Goal: Use online tool/utility: Utilize a website feature to perform a specific function

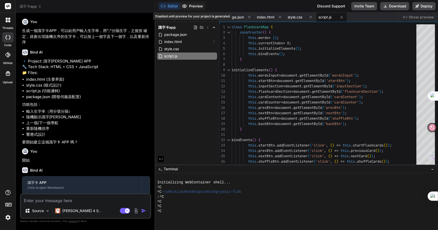
scroll to position [168, 0]
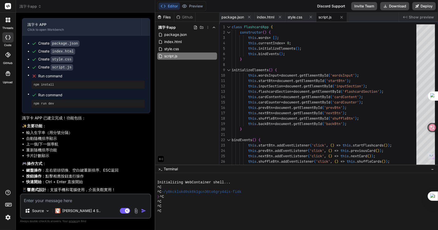
click at [71, 202] on textarea at bounding box center [86, 199] width 130 height 9
type textarea "口"
type textarea "x"
type textarea "口山"
type textarea "x"
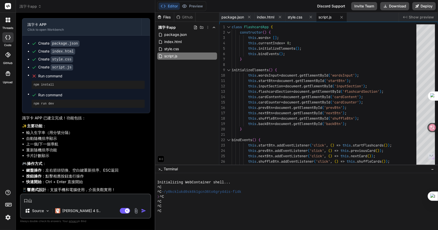
type textarea "[PERSON_NAME]"
type textarea "x"
type textarea "口山"
type textarea "x"
type textarea "口"
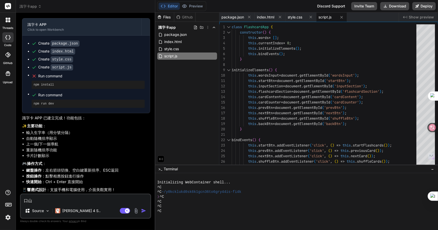
type textarea "x"
type textarea "n"
type textarea "x"
type textarea "np"
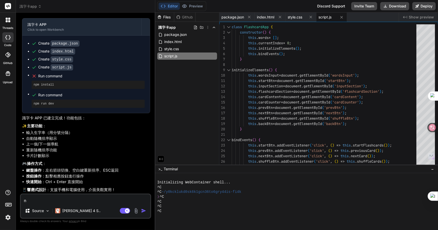
type textarea "x"
type textarea "npm"
type textarea "x"
type textarea "npm"
type textarea "x"
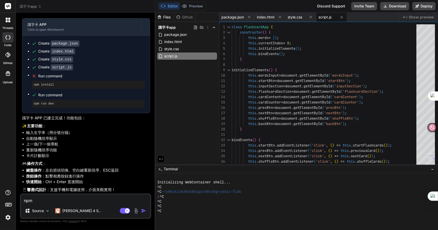
type textarea "npm i"
type textarea "x"
type textarea "npm in"
type textarea "x"
type textarea "npm ins"
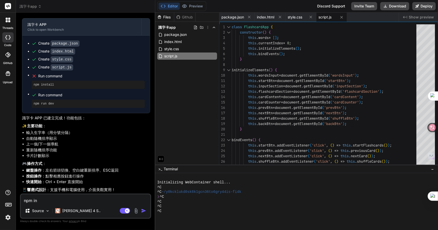
type textarea "x"
type textarea "npm inst"
type textarea "x"
type textarea "npm insta"
type textarea "x"
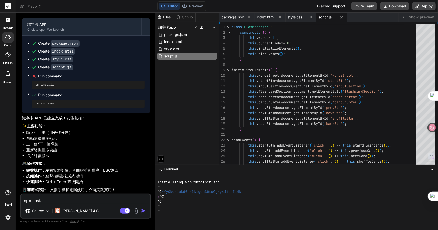
type textarea "npm instal"
type textarea "x"
type textarea "npm install"
type textarea "x"
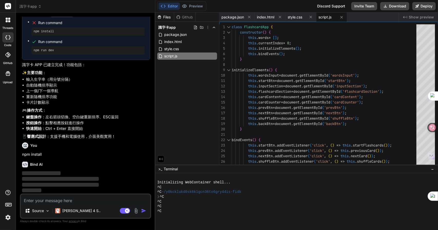
scroll to position [222, 0]
click at [180, 219] on div at bounding box center [294, 221] width 274 height 5
type textarea "弓"
click at [171, 6] on button "Editor" at bounding box center [169, 6] width 21 height 7
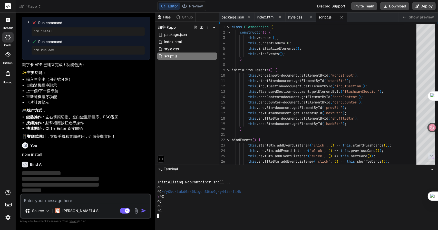
click at [163, 220] on div at bounding box center [294, 221] width 274 height 5
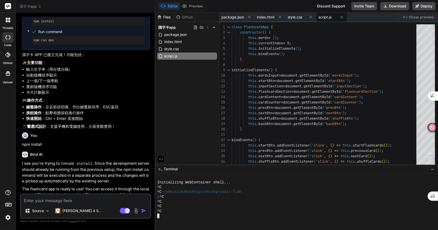
scroll to position [286, 0]
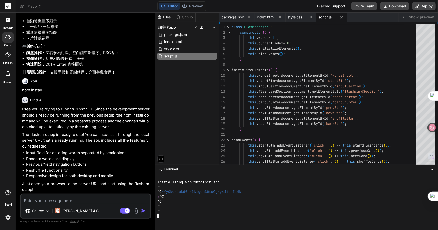
click at [47, 200] on textarea at bounding box center [86, 199] width 130 height 9
click at [196, 222] on div at bounding box center [294, 221] width 274 height 5
click at [159, 160] on icon at bounding box center [161, 159] width 5 height 5
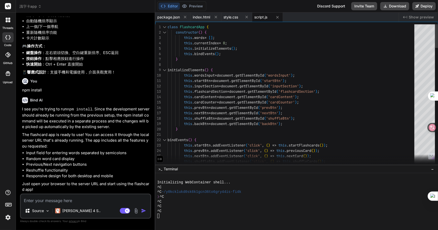
click at [159, 160] on icon at bounding box center [160, 159] width 5 height 5
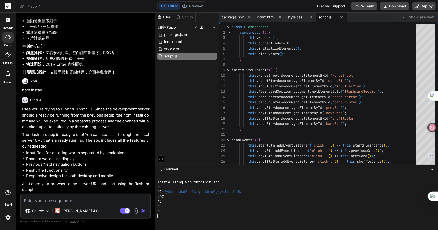
click at [185, 17] on div "Github" at bounding box center [184, 17] width 21 height 5
click at [165, 15] on div "Files" at bounding box center [164, 17] width 19 height 5
click at [197, 2] on div "Editor Preview Disabled until preview for your project is generated" at bounding box center [181, 6] width 49 height 10
click at [53, 203] on textarea at bounding box center [86, 199] width 130 height 9
click at [36, 8] on span "識字卡app" at bounding box center [31, 6] width 22 height 5
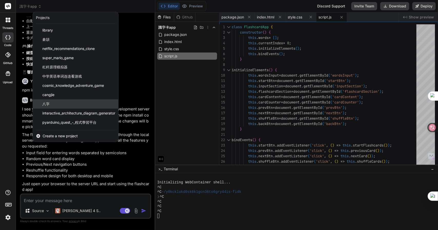
scroll to position [54, 0]
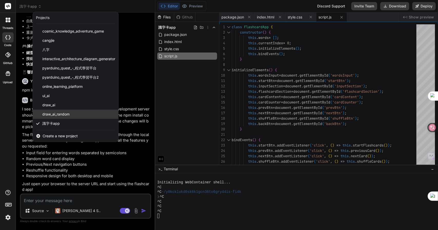
click at [49, 114] on span "draw_ai_random" at bounding box center [55, 114] width 27 height 5
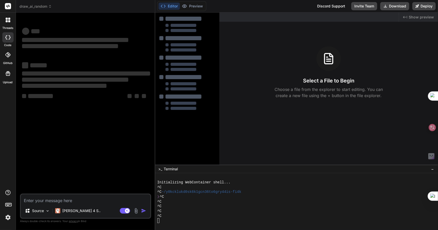
scroll to position [0, 0]
click at [38, 7] on span "draw_ai_random" at bounding box center [36, 6] width 32 height 5
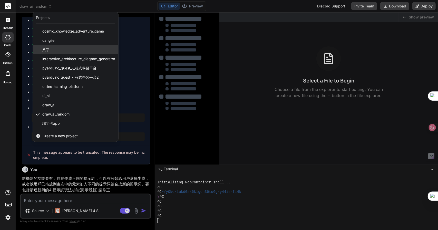
scroll to position [541, 0]
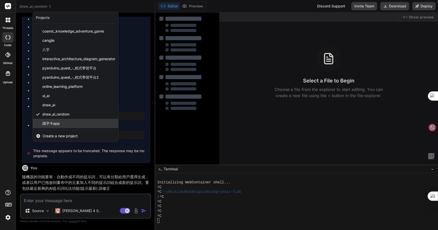
click at [47, 124] on span "識字卡app" at bounding box center [50, 123] width 17 height 5
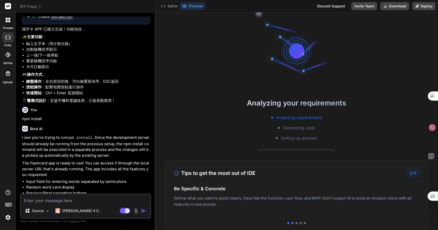
scroll to position [209, 0]
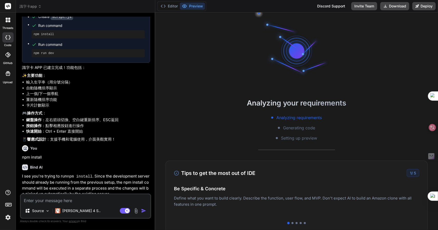
type textarea "x"
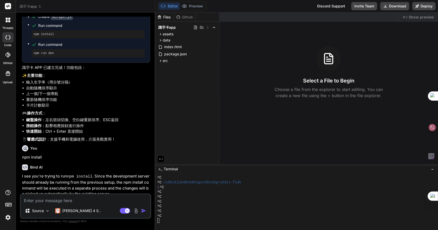
click at [186, 206] on div "^C" at bounding box center [294, 206] width 274 height 5
type textarea "弓"
type textarea "簳"
click at [254, 182] on div "^C ~/y0kcklukd0sk6k1gcn36to6gry44is-fi4k" at bounding box center [294, 182] width 274 height 5
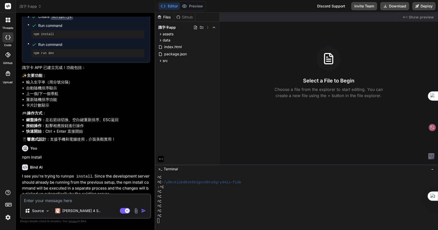
click at [411, 19] on span "Show preview" at bounding box center [421, 17] width 25 height 5
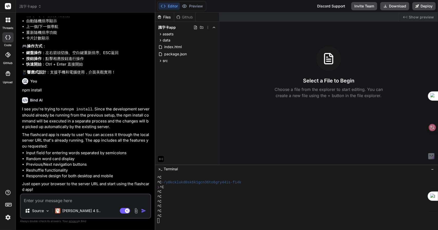
scroll to position [286, 0]
click at [190, 187] on div "❯ ^C" at bounding box center [294, 187] width 274 height 5
click at [178, 41] on div "data" at bounding box center [187, 40] width 60 height 6
click at [171, 32] on span "assets" at bounding box center [168, 34] width 11 height 5
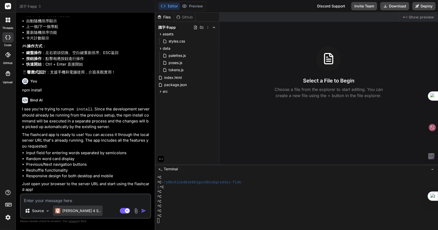
click at [79, 213] on p "[PERSON_NAME] 4 S.." at bounding box center [81, 211] width 38 height 5
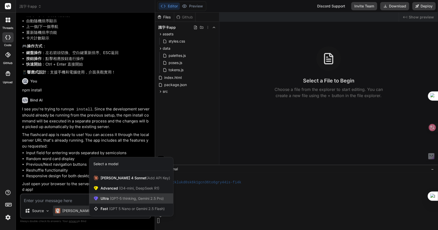
click at [133, 197] on span "(GPT-5 thinking, Gemini 2.5 Pro)" at bounding box center [136, 199] width 55 height 4
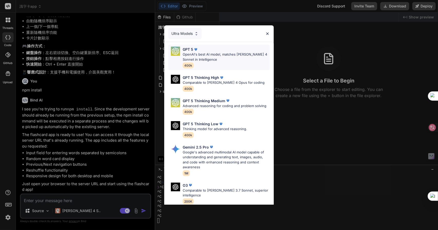
click at [215, 57] on p "OpenAI's best AI model, matches [PERSON_NAME] 4 Sonnet in Intelligence" at bounding box center [226, 57] width 87 height 10
type textarea "x"
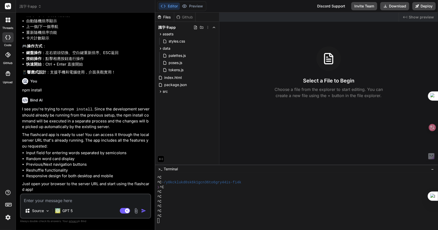
click at [36, 202] on textarea at bounding box center [86, 199] width 130 height 9
type textarea "n"
type textarea "x"
type textarea "np"
type textarea "x"
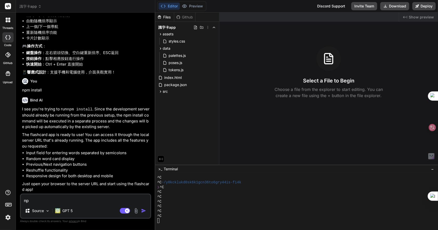
type textarea "npm"
type textarea "x"
type textarea "npm"
type textarea "x"
type textarea "npm i"
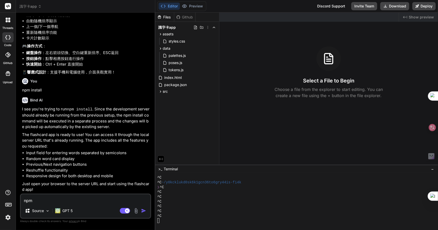
type textarea "x"
type textarea "npm in"
type textarea "x"
type textarea "npm ins"
type textarea "x"
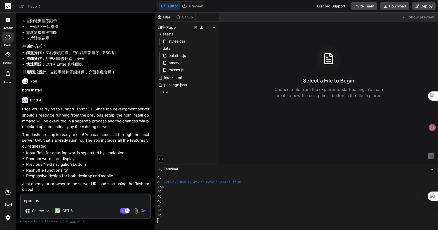
type textarea "npm inst"
type textarea "x"
type textarea "npm insta"
type textarea "x"
type textarea "npm instal"
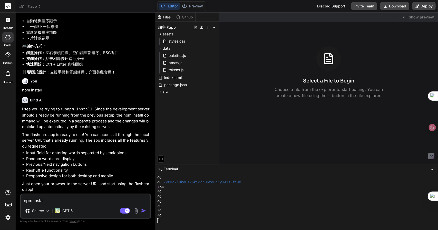
type textarea "x"
type textarea "npm install"
type textarea "x"
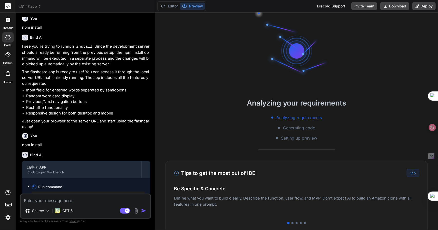
scroll to position [379, 0]
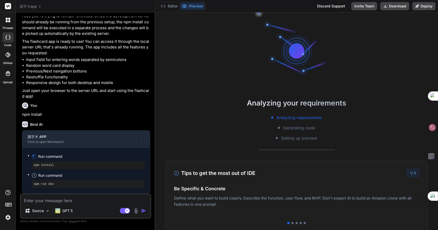
type textarea "x"
